Goal: Task Accomplishment & Management: Manage account settings

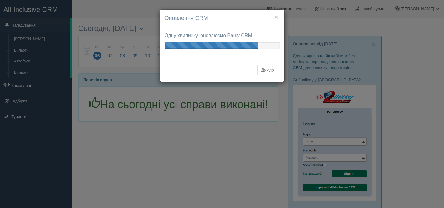
click at [264, 72] on button "Дякую" at bounding box center [267, 70] width 21 height 11
click at [264, 71] on button "Дякую" at bounding box center [267, 70] width 21 height 11
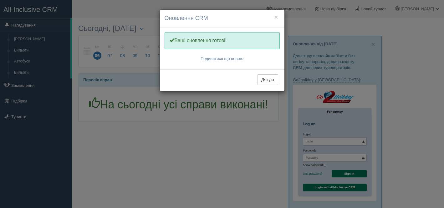
click at [265, 70] on div "Дякую" at bounding box center [222, 80] width 124 height 22
click at [266, 79] on button "Дякую" at bounding box center [267, 79] width 21 height 11
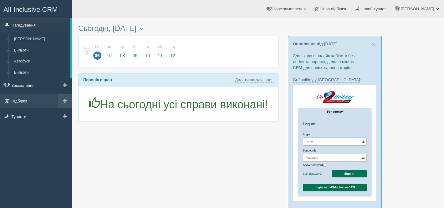
click at [54, 99] on link "Підбірки" at bounding box center [36, 101] width 72 height 14
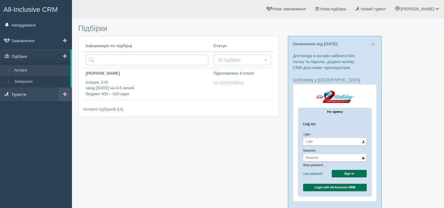
click at [38, 96] on link "Туристи" at bounding box center [36, 95] width 72 height 14
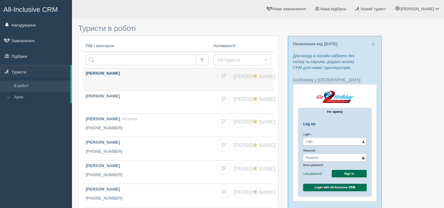
click at [152, 78] on link "[PERSON_NAME]" at bounding box center [147, 79] width 128 height 23
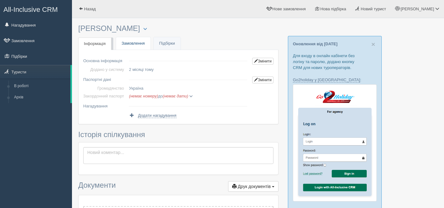
click at [143, 43] on link "Замовлення" at bounding box center [133, 43] width 34 height 13
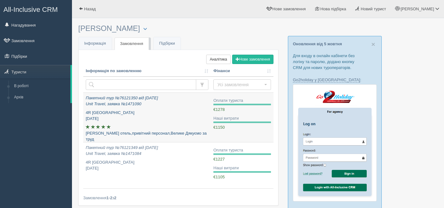
click at [193, 114] on p "4R [GEOGRAPHIC_DATA] [DATE]" at bounding box center [147, 116] width 123 height 12
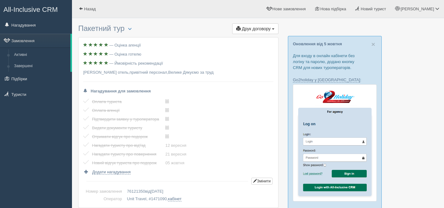
click at [32, 9] on span "All-Inclusive CRM" at bounding box center [30, 10] width 54 height 8
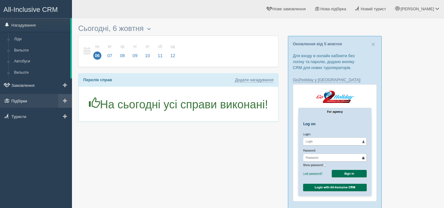
click at [39, 99] on link "Підбірки" at bounding box center [36, 101] width 72 height 14
